Goal: Find specific page/section: Find specific page/section

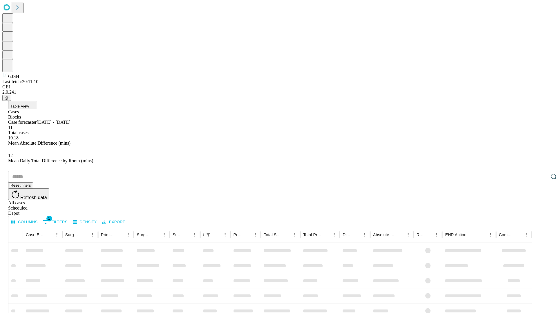
click at [541, 211] on div "Depot" at bounding box center [284, 213] width 552 height 5
